Goal: Information Seeking & Learning: Learn about a topic

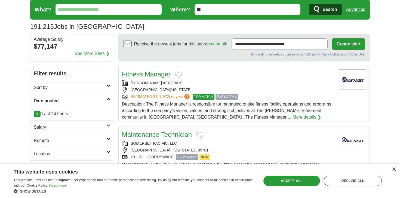
scroll to position [6, 0]
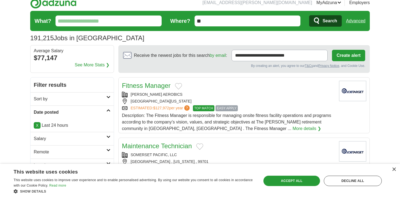
click at [102, 101] on h2 "Sort by" at bounding box center [70, 99] width 73 height 7
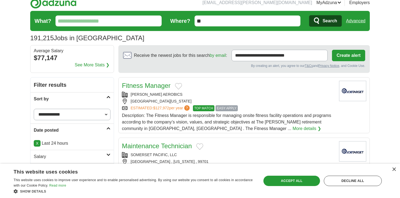
scroll to position [0, 0]
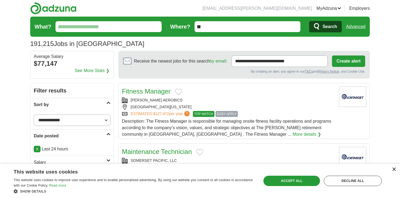
click at [395, 168] on div "×" at bounding box center [394, 170] width 4 height 4
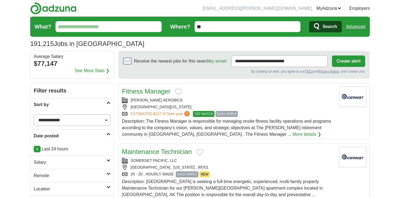
click at [129, 31] on input "What?" at bounding box center [109, 26] width 106 height 11
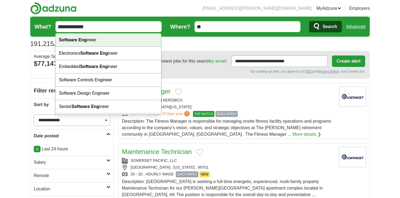
click at [108, 38] on div "Software Eng ineer" at bounding box center [109, 40] width 106 height 13
type input "**********"
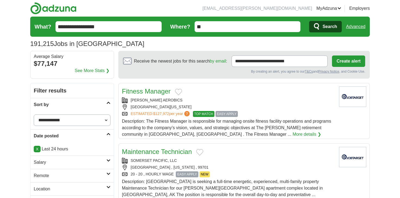
click at [329, 26] on span "Search" at bounding box center [330, 26] width 14 height 11
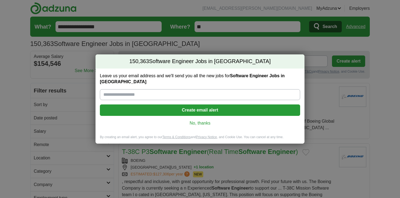
click at [206, 121] on link "No, thanks" at bounding box center [200, 123] width 192 height 6
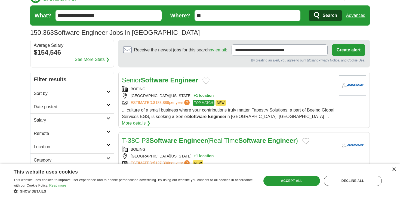
scroll to position [13, 0]
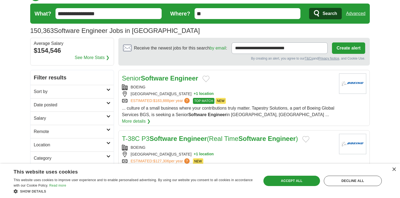
click at [101, 100] on link "Date posted" at bounding box center [72, 104] width 83 height 13
click at [60, 117] on link "Last 24 hours" at bounding box center [72, 118] width 77 height 7
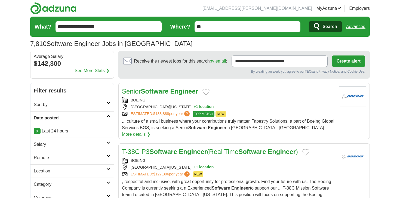
click at [95, 103] on h2 "Sort by" at bounding box center [70, 105] width 73 height 7
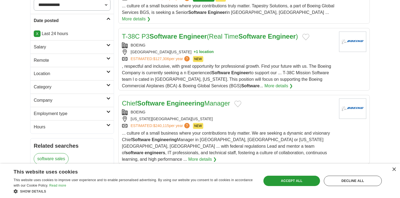
scroll to position [130, 0]
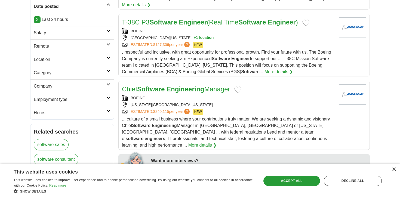
click at [93, 98] on h2 "Employment type" at bounding box center [70, 99] width 73 height 7
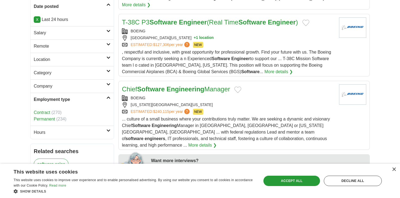
click at [105, 98] on h2 "Employment type" at bounding box center [70, 99] width 73 height 7
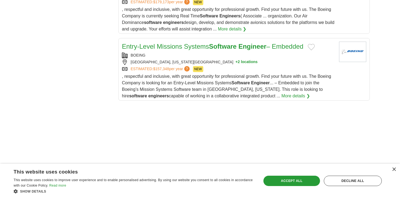
scroll to position [714, 0]
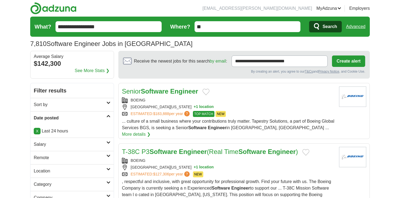
click at [58, 27] on input "**********" at bounding box center [109, 26] width 106 height 11
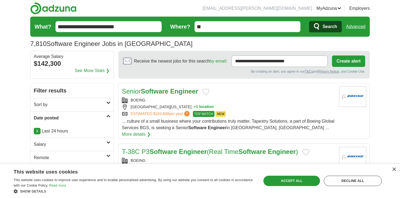
drag, startPoint x: 105, startPoint y: 26, endPoint x: 81, endPoint y: 24, distance: 23.7
click at [81, 24] on input "**********" at bounding box center [109, 26] width 106 height 11
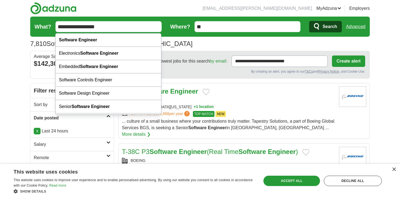
click at [58, 27] on input "**********" at bounding box center [109, 26] width 106 height 11
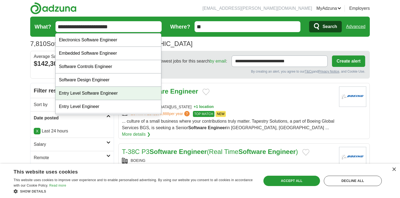
click at [101, 94] on div "Entry Level Software Engineer" at bounding box center [109, 93] width 106 height 13
type input "**********"
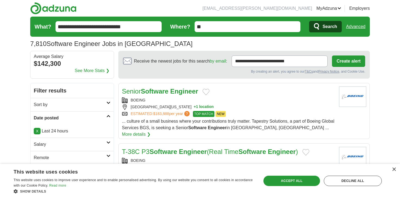
click at [333, 27] on span "Search" at bounding box center [330, 26] width 14 height 11
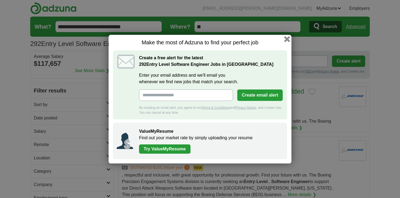
click at [288, 39] on button "button" at bounding box center [287, 39] width 6 height 6
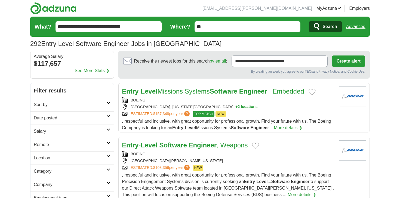
click at [81, 105] on h2 "Sort by" at bounding box center [70, 105] width 73 height 7
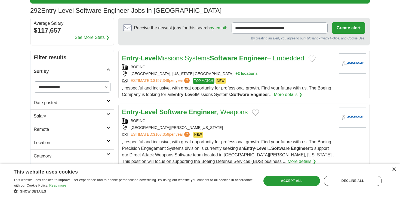
scroll to position [36, 0]
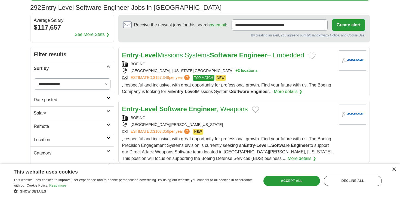
click at [87, 97] on h2 "Date posted" at bounding box center [70, 100] width 73 height 7
click at [52, 112] on link "Last 24 hours" at bounding box center [72, 113] width 77 height 7
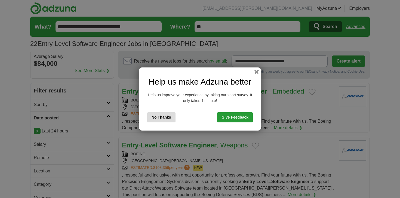
click at [161, 120] on button "No Thanks" at bounding box center [161, 118] width 28 height 10
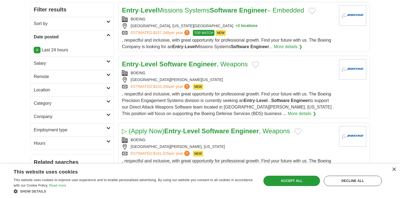
scroll to position [84, 0]
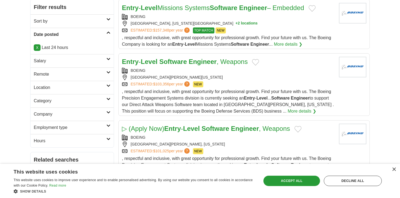
click at [96, 131] on link "Employment type" at bounding box center [72, 127] width 83 height 13
click at [98, 129] on h2 "Employment type" at bounding box center [70, 128] width 73 height 7
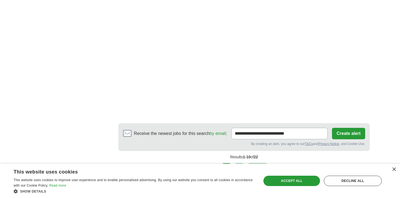
scroll to position [895, 0]
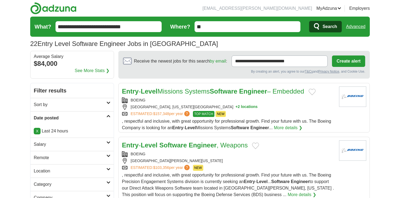
click at [85, 26] on input "**********" at bounding box center [109, 26] width 106 height 11
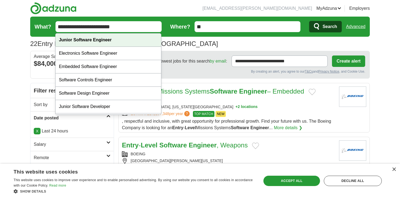
type input "**********"
click at [123, 40] on div "Junior Software Engineer" at bounding box center [109, 40] width 106 height 13
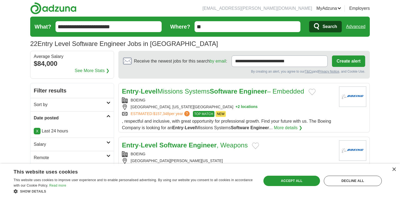
click at [333, 26] on span "Search" at bounding box center [330, 26] width 14 height 11
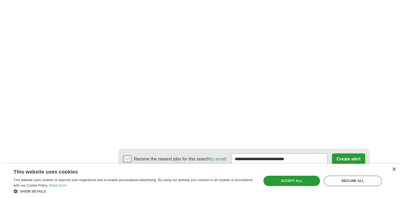
scroll to position [884, 0]
